Goal: Check status: Check status

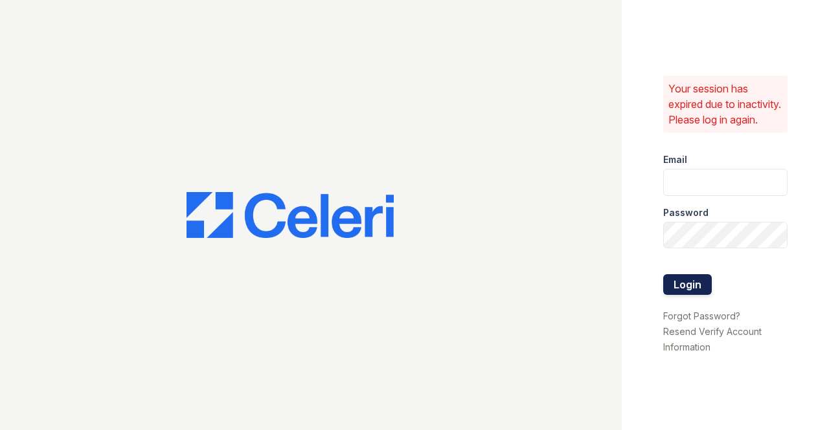
type input "kimberly.hernandez@trinity-pm.com"
click at [699, 295] on button "Login" at bounding box center [687, 284] width 49 height 21
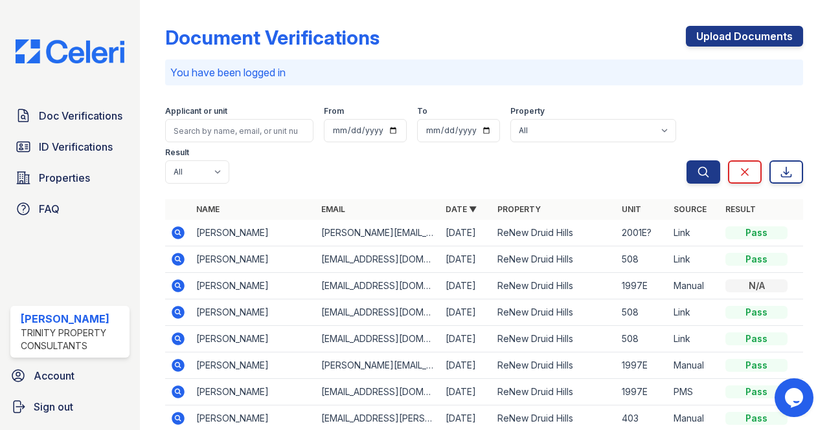
click at [181, 237] on icon at bounding box center [178, 233] width 13 height 13
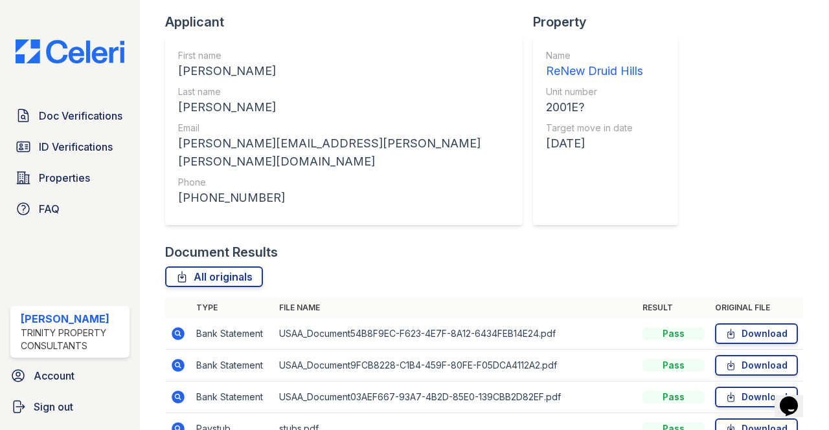
scroll to position [353, 0]
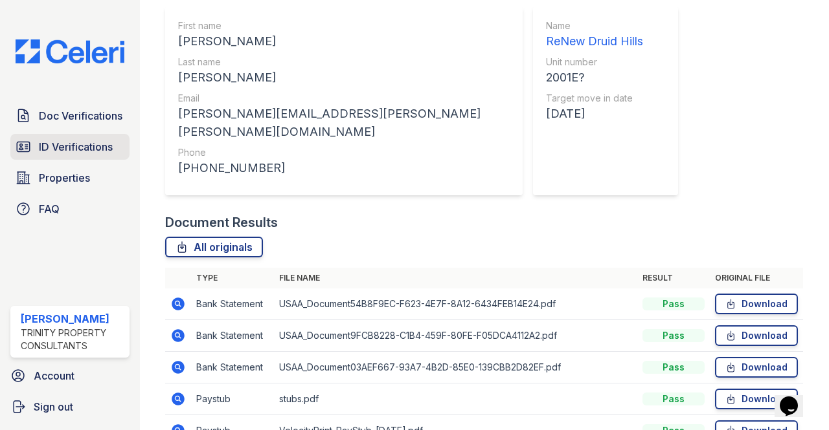
click at [85, 152] on span "ID Verifications" at bounding box center [76, 147] width 74 height 16
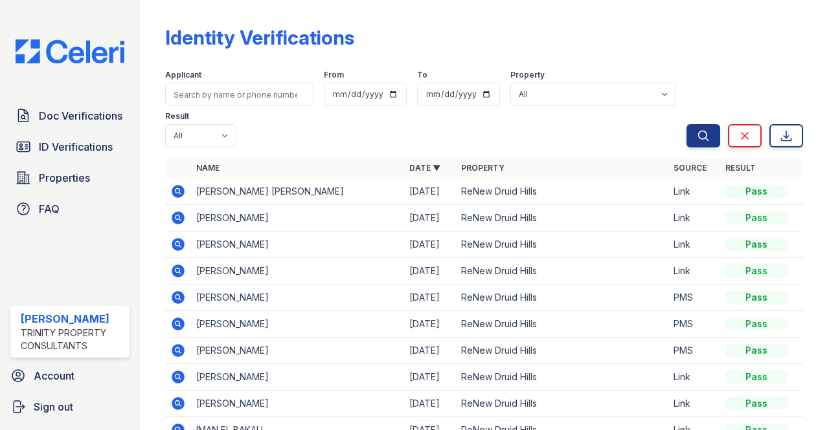
click at [173, 212] on td at bounding box center [178, 218] width 26 height 27
click at [173, 213] on icon at bounding box center [178, 218] width 16 height 16
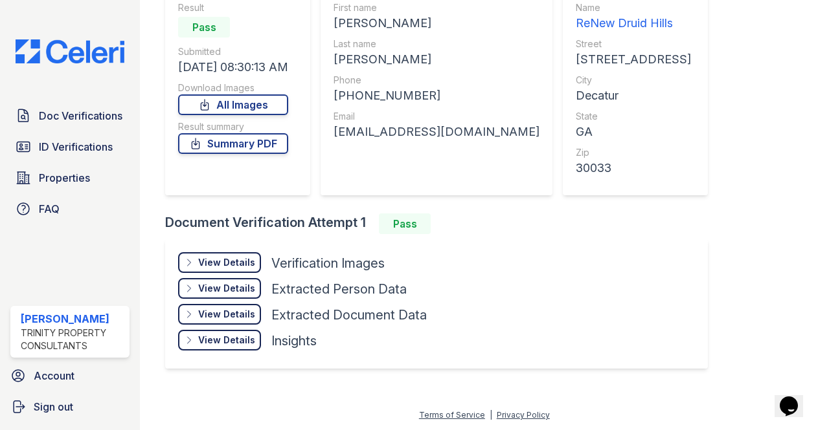
scroll to position [131, 0]
click at [233, 273] on div "View Details Details" at bounding box center [219, 262] width 83 height 21
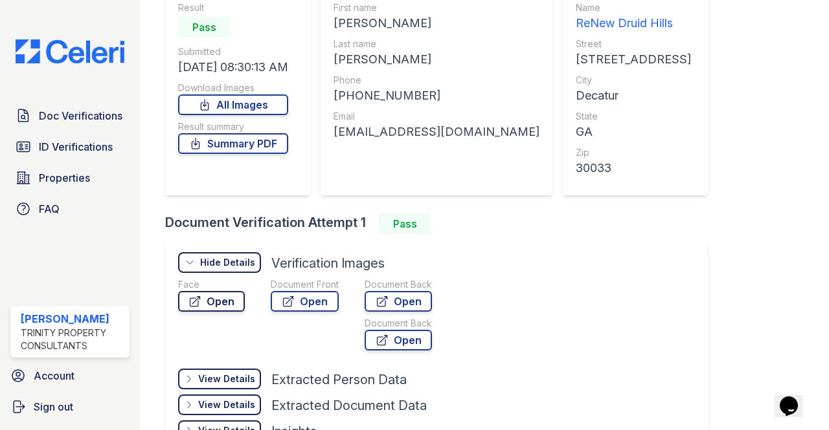
click at [219, 293] on link "Open" at bounding box center [211, 301] width 67 height 21
click at [64, 155] on link "ID Verifications" at bounding box center [69, 147] width 119 height 26
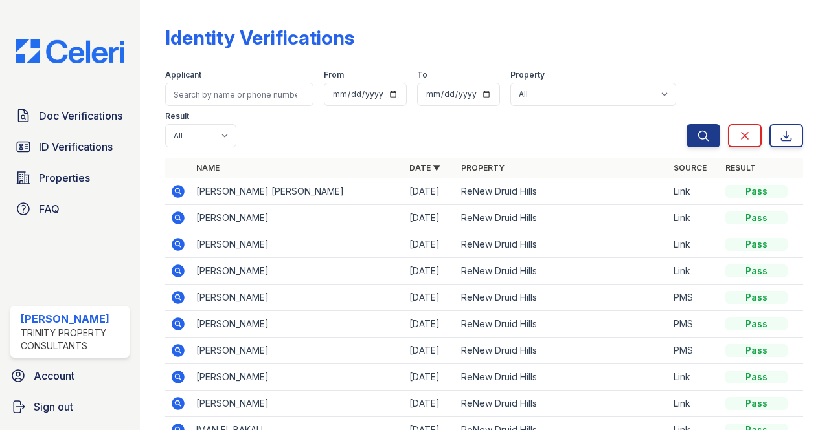
click at [176, 195] on icon at bounding box center [178, 191] width 13 height 13
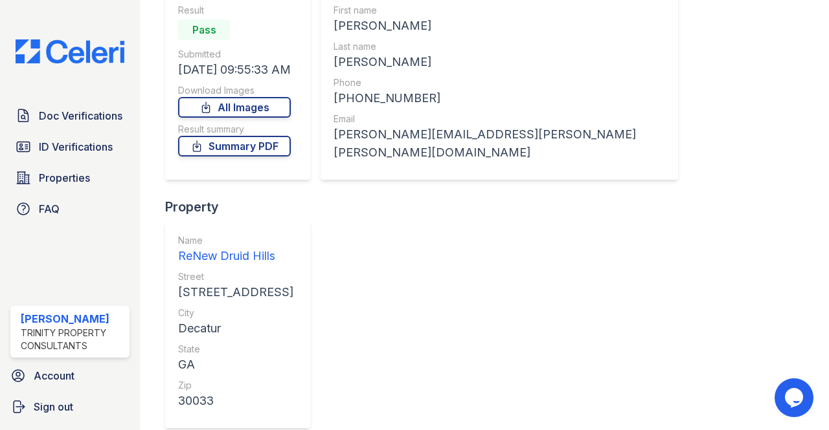
scroll to position [129, 0]
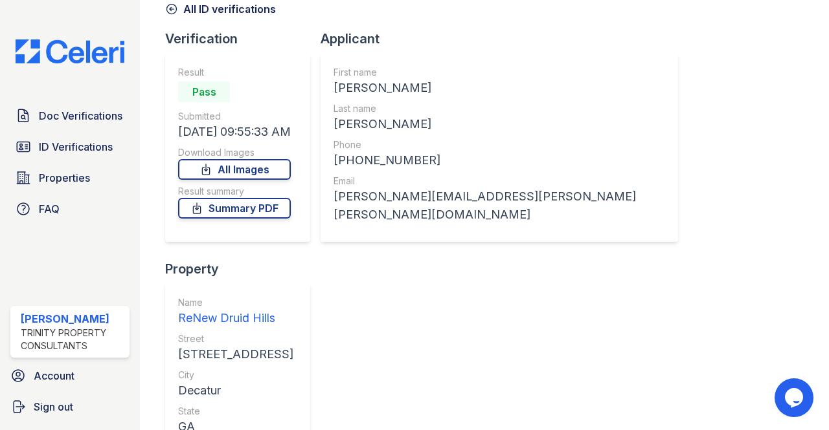
scroll to position [0, 0]
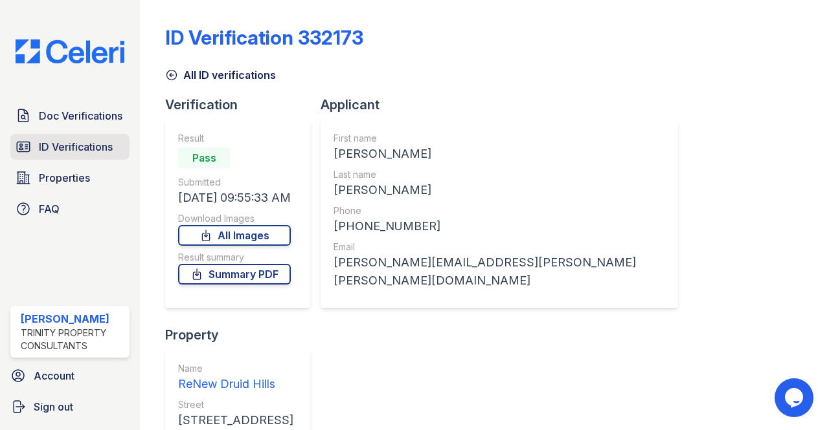
click at [71, 152] on span "ID Verifications" at bounding box center [76, 147] width 74 height 16
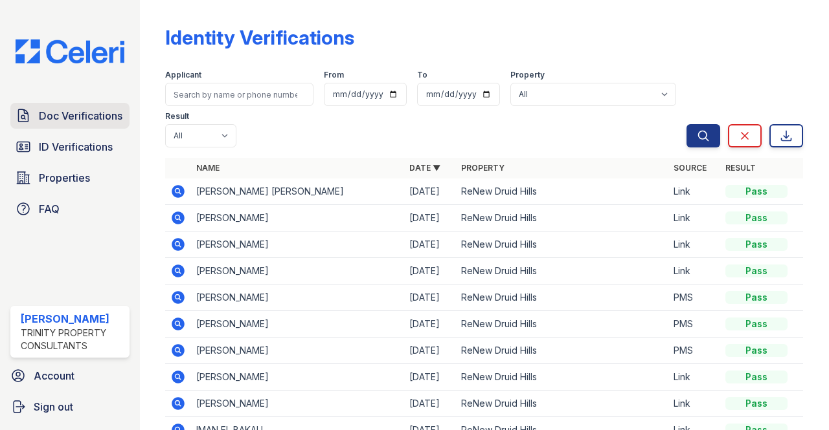
click at [91, 113] on span "Doc Verifications" at bounding box center [81, 116] width 84 height 16
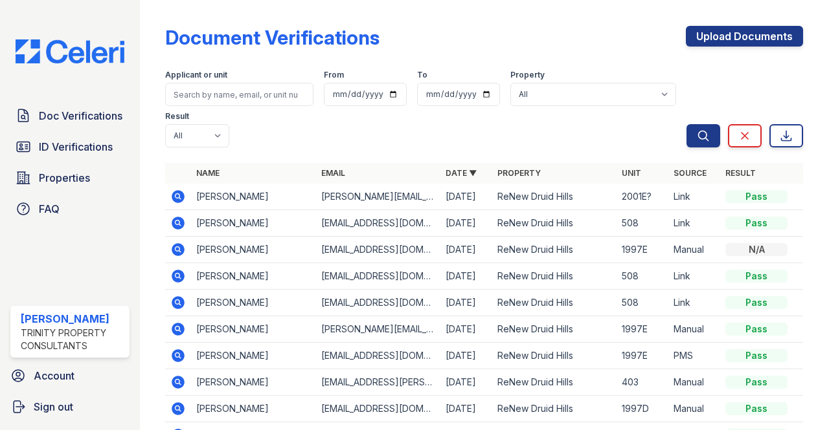
click at [179, 194] on icon at bounding box center [178, 196] width 13 height 13
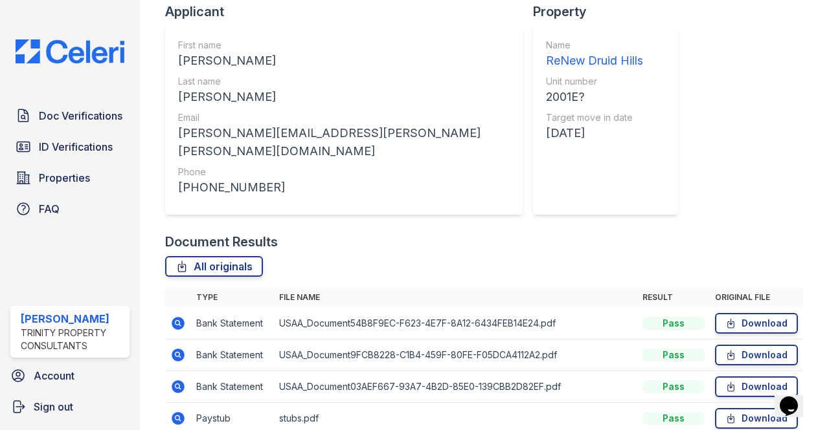
scroll to position [353, 0]
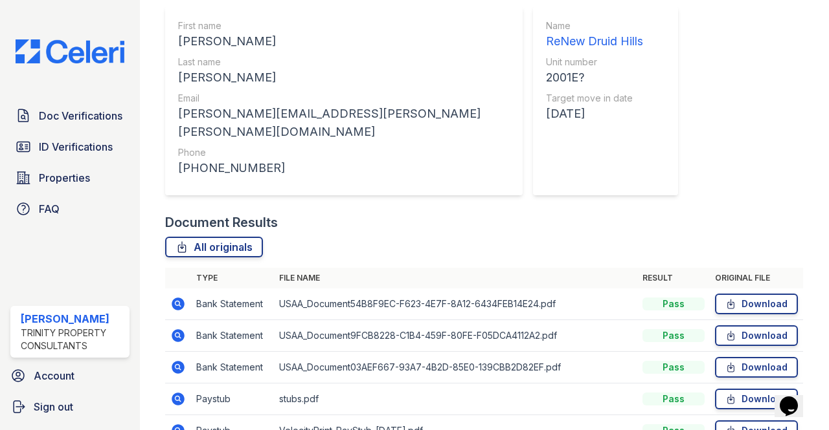
click at [188, 289] on td at bounding box center [178, 305] width 26 height 32
click at [185, 296] on icon at bounding box center [178, 304] width 16 height 16
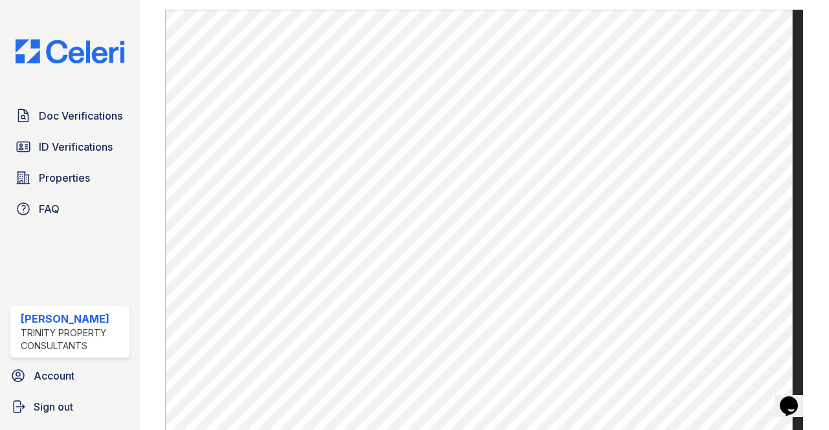
scroll to position [829, 0]
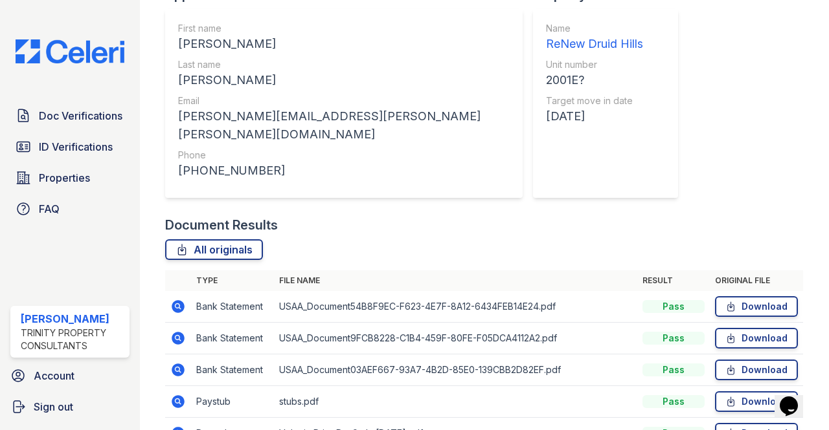
scroll to position [353, 0]
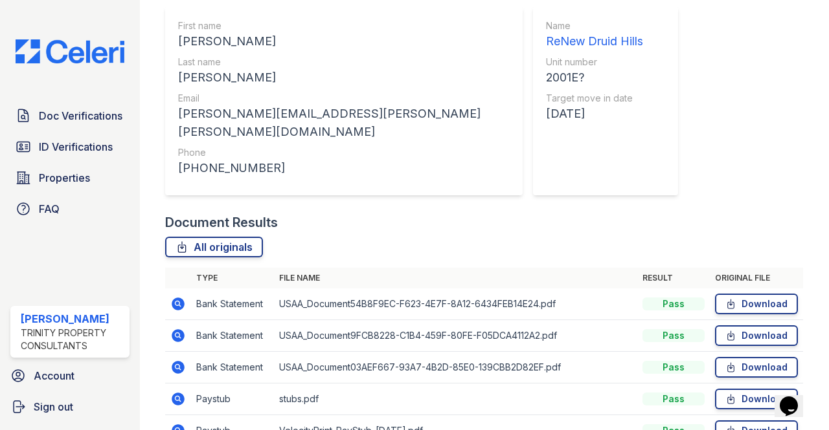
click at [175, 392] on icon at bounding box center [178, 400] width 16 height 16
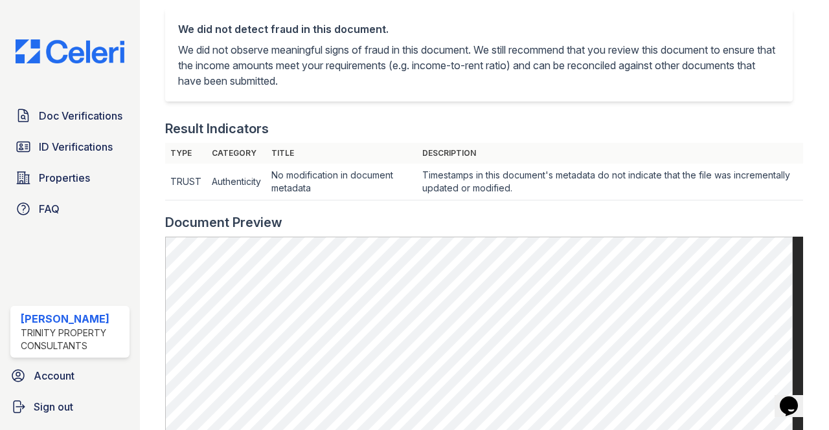
scroll to position [388, 0]
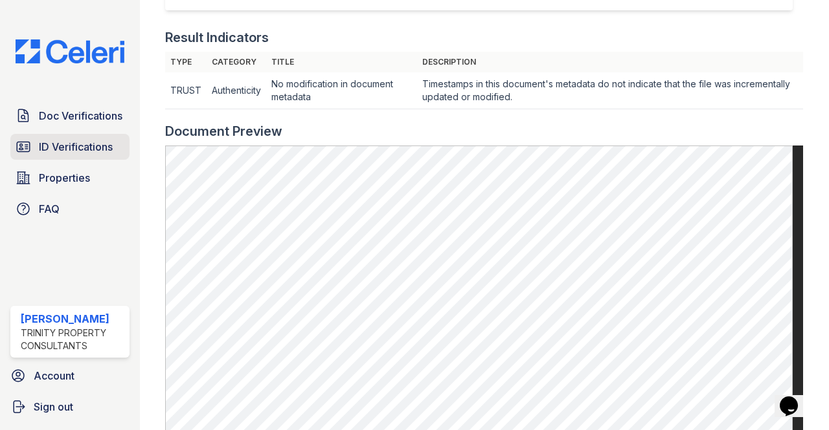
click at [62, 151] on span "ID Verifications" at bounding box center [76, 147] width 74 height 16
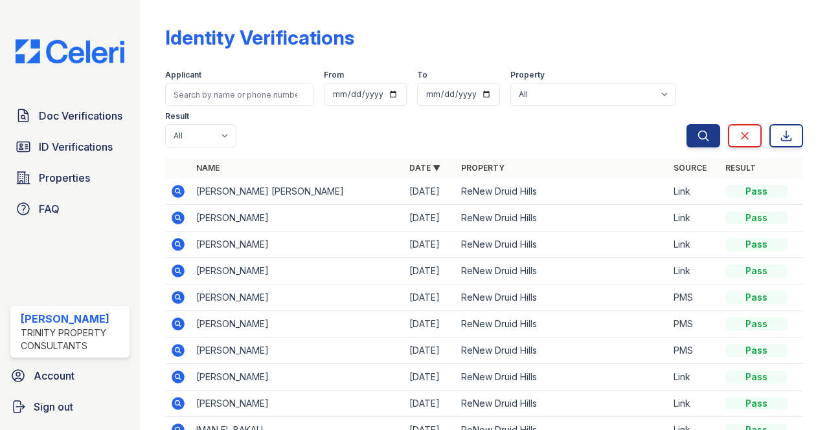
click at [175, 222] on icon at bounding box center [178, 218] width 13 height 13
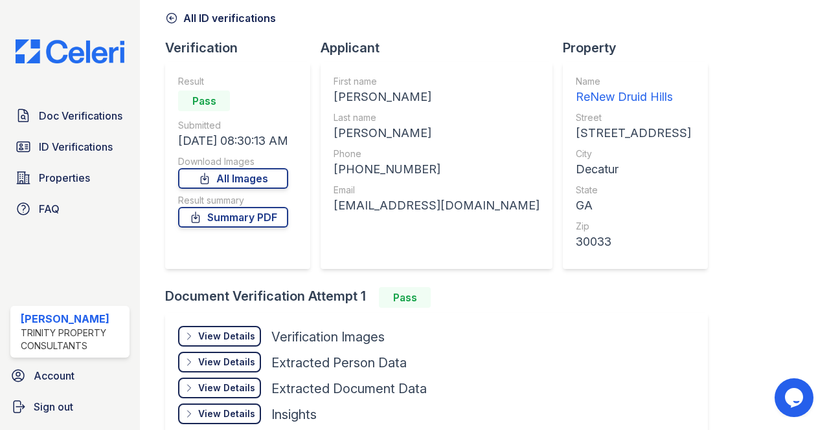
scroll to position [129, 0]
